Goal: Transaction & Acquisition: Purchase product/service

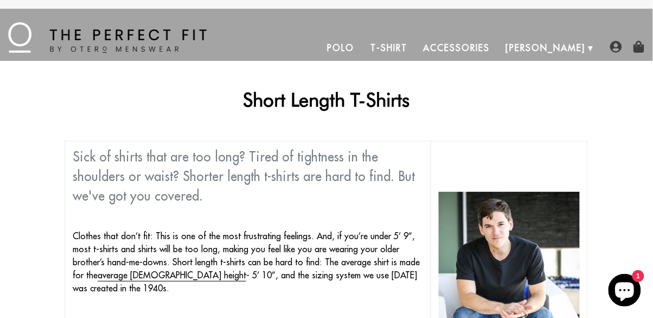
click at [415, 52] on link "T-Shirt" at bounding box center [389, 48] width 53 height 26
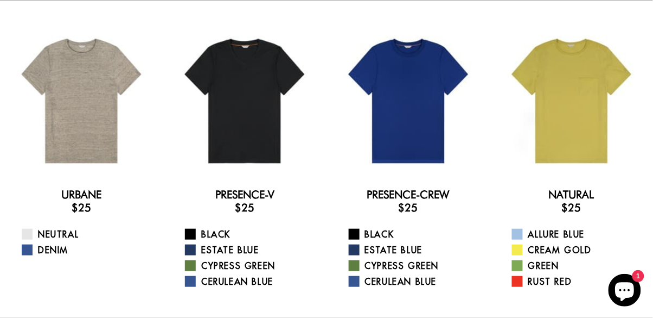
scroll to position [64, 0]
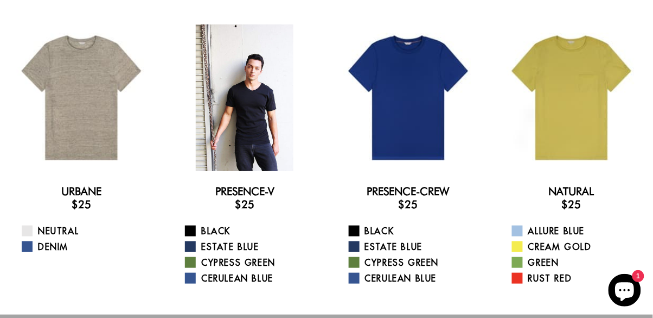
click at [261, 138] on div at bounding box center [245, 97] width 147 height 147
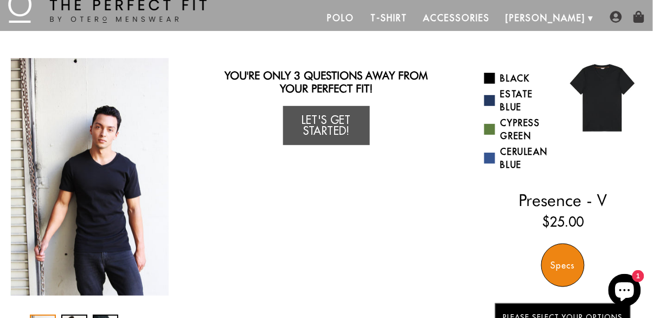
scroll to position [61, 0]
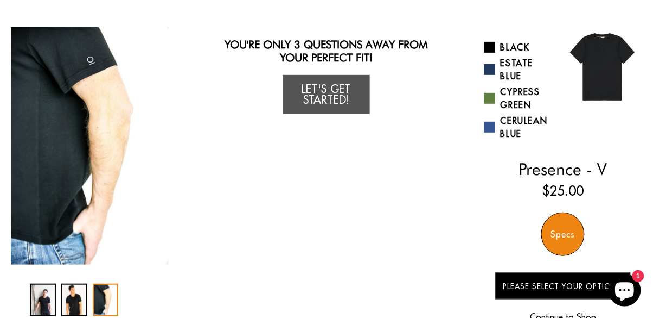
click at [74, 297] on div "2 / 3" at bounding box center [74, 299] width 26 height 33
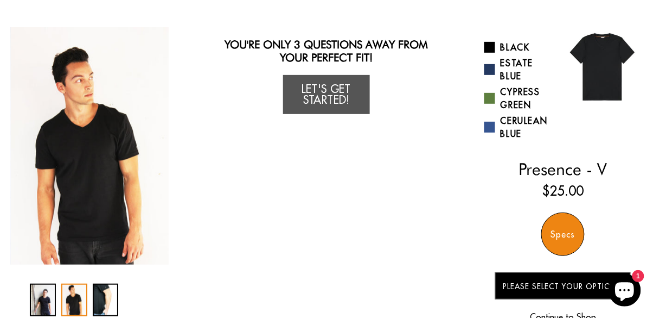
click at [43, 304] on div "1 / 3" at bounding box center [43, 299] width 26 height 33
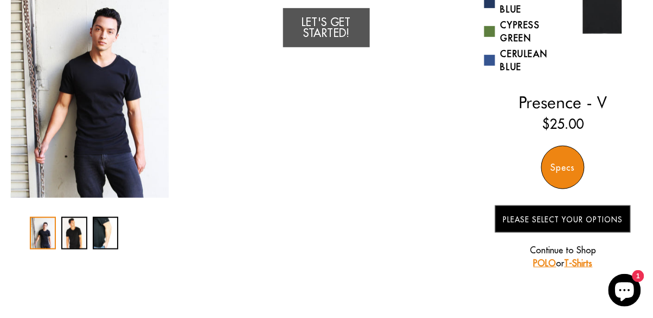
scroll to position [125, 0]
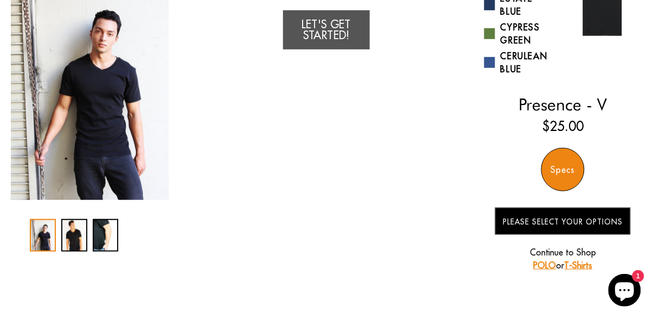
click at [545, 263] on link "POLO" at bounding box center [545, 264] width 23 height 11
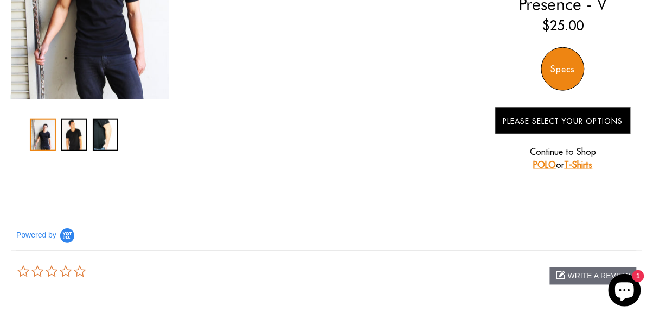
scroll to position [230, 0]
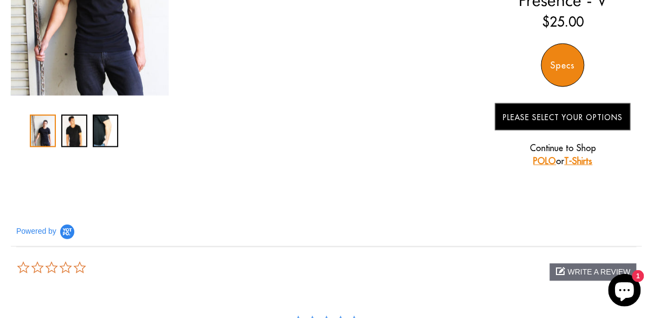
click at [586, 160] on link "T-Shirts" at bounding box center [579, 160] width 28 height 11
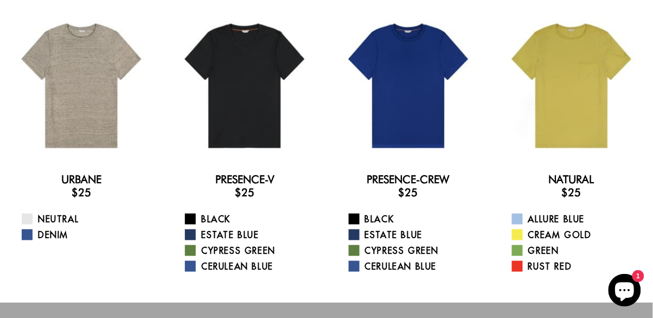
scroll to position [84, 0]
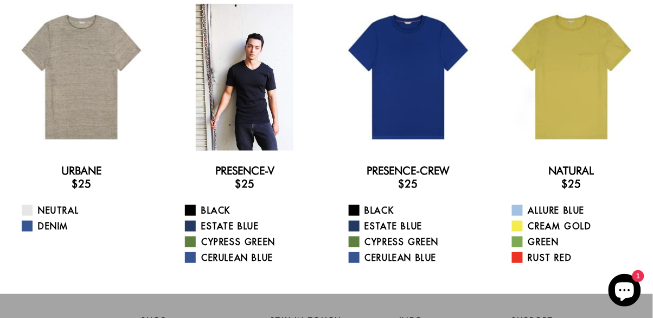
click at [246, 125] on div at bounding box center [245, 77] width 147 height 147
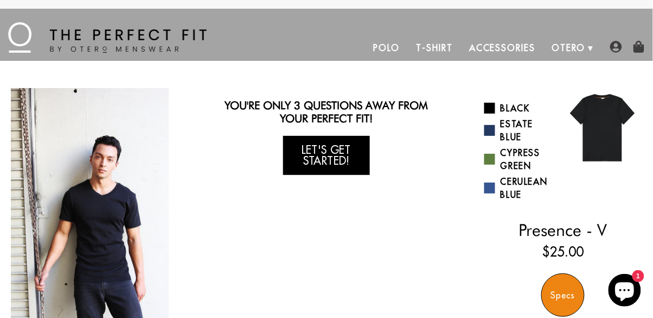
click at [327, 156] on link "Let's Get Started!" at bounding box center [326, 155] width 87 height 39
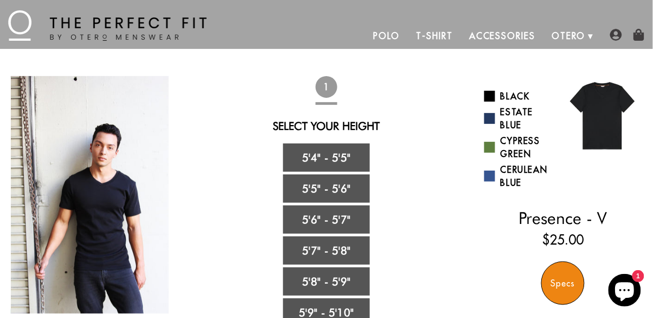
scroll to position [10, 0]
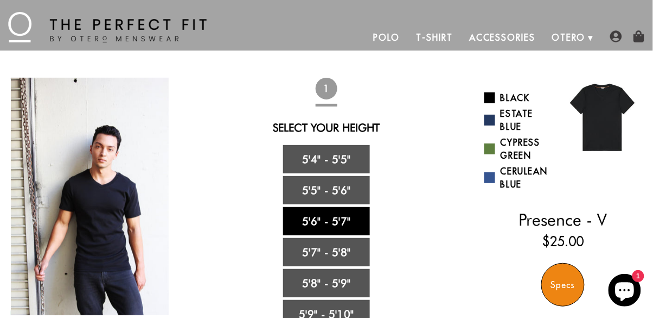
click at [342, 228] on link "5'6" - 5'7"" at bounding box center [326, 221] width 87 height 28
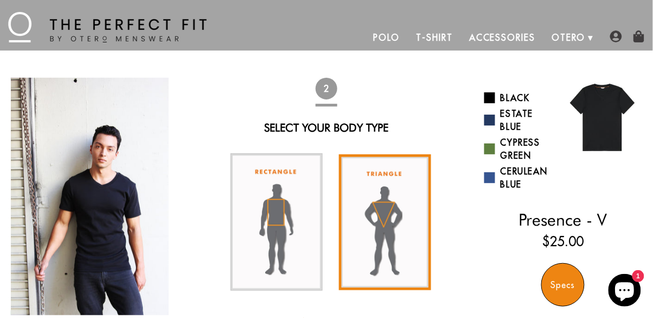
click at [393, 220] on img at bounding box center [385, 222] width 92 height 136
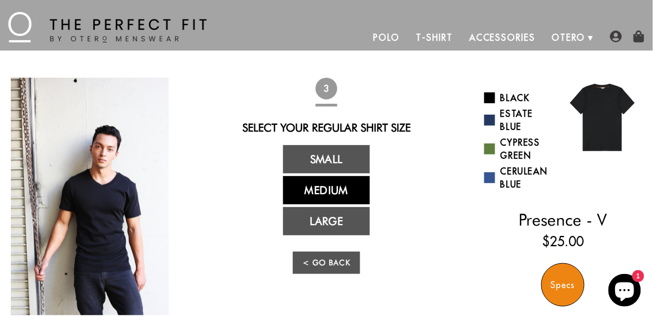
click at [348, 193] on link "Medium" at bounding box center [326, 190] width 87 height 28
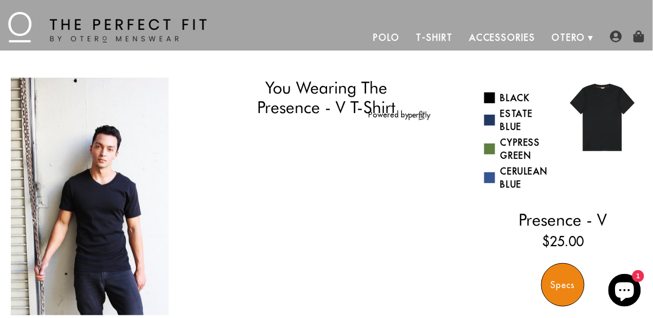
select select "56-57"
select select "triangle"
select select "M"
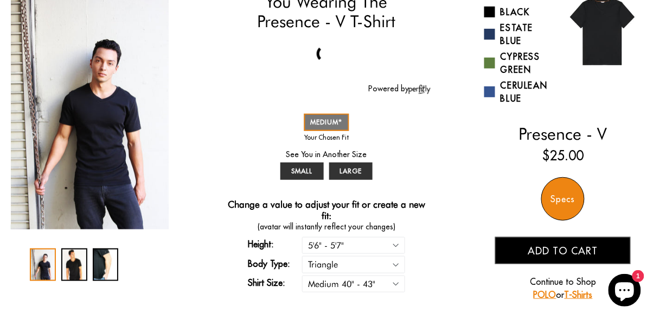
scroll to position [96, 0]
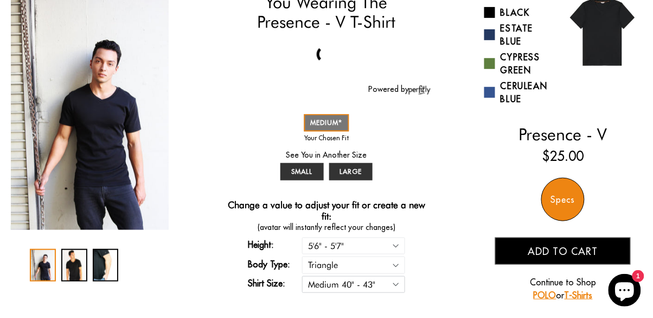
click at [402, 282] on select "Small 36" - 39" Medium 40" - 43" Large 44" - 47"" at bounding box center [353, 284] width 103 height 17
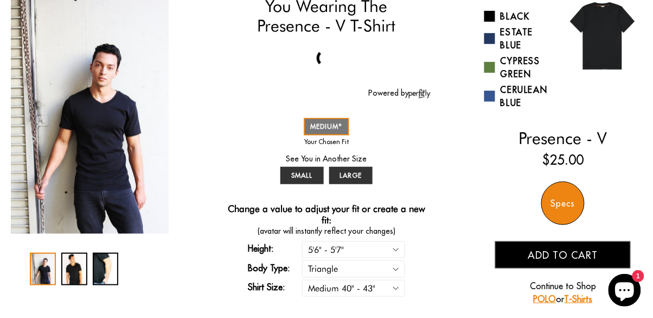
scroll to position [81, 0]
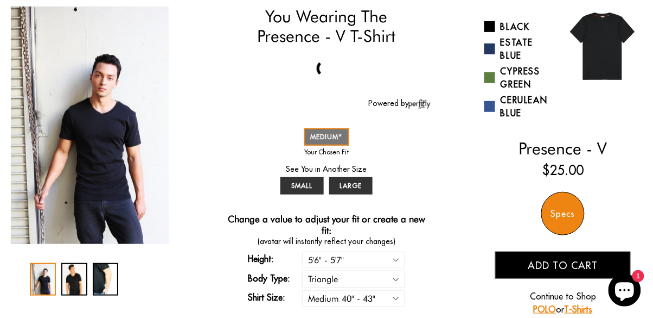
click at [587, 261] on span "Add to cart" at bounding box center [564, 265] width 70 height 12
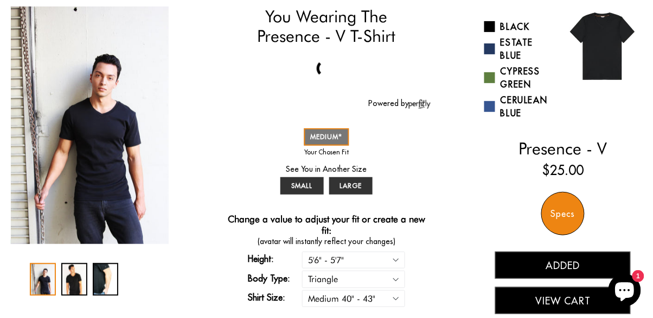
click at [583, 296] on button "View Cart" at bounding box center [564, 300] width 136 height 27
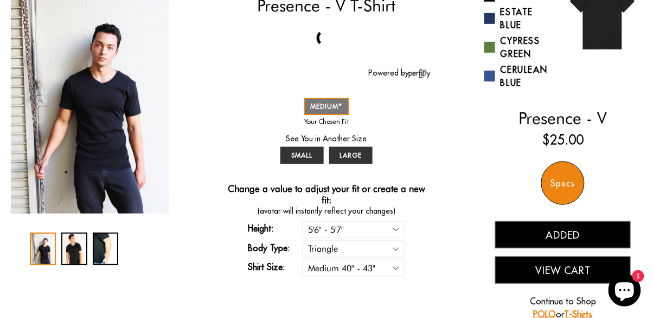
scroll to position [134, 0]
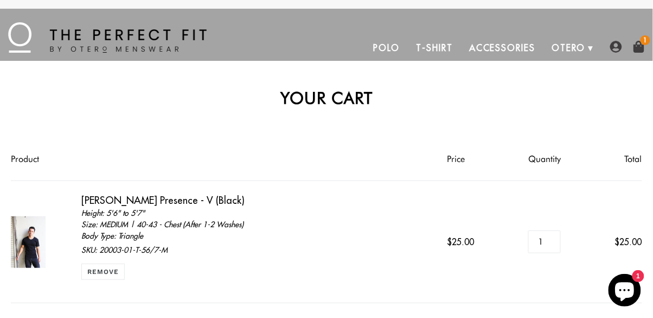
click at [642, 47] on img at bounding box center [639, 47] width 12 height 12
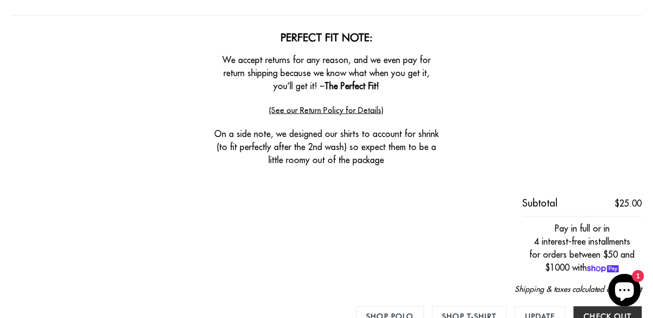
scroll to position [292, 0]
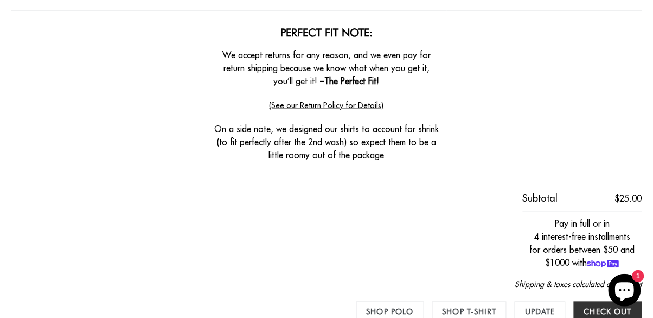
click at [630, 301] on icon "Chat window" at bounding box center [625, 291] width 19 height 19
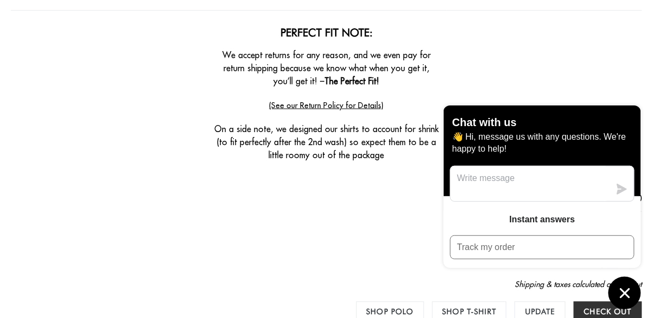
click at [542, 86] on form "Product Price Quantity Total [PERSON_NAME] Presence - V (Black) Height: 5'6" to…" at bounding box center [327, 89] width 632 height 489
click at [624, 167] on div "Chat with us 👋 Hi, message us with any questions. We're happy to help!" at bounding box center [543, 150] width 198 height 91
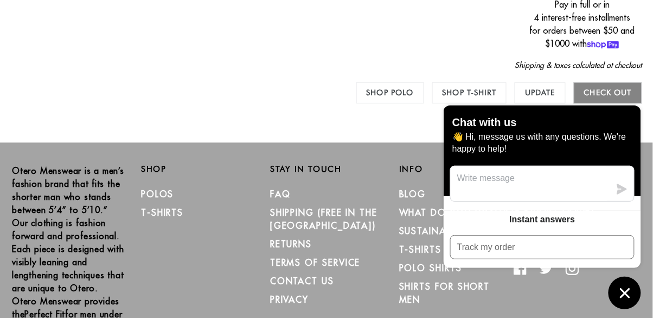
click at [614, 96] on input "Check out" at bounding box center [608, 92] width 68 height 21
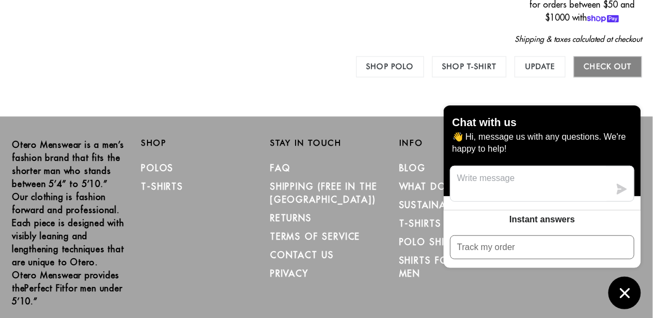
scroll to position [563, 0]
